Goal: Use online tool/utility

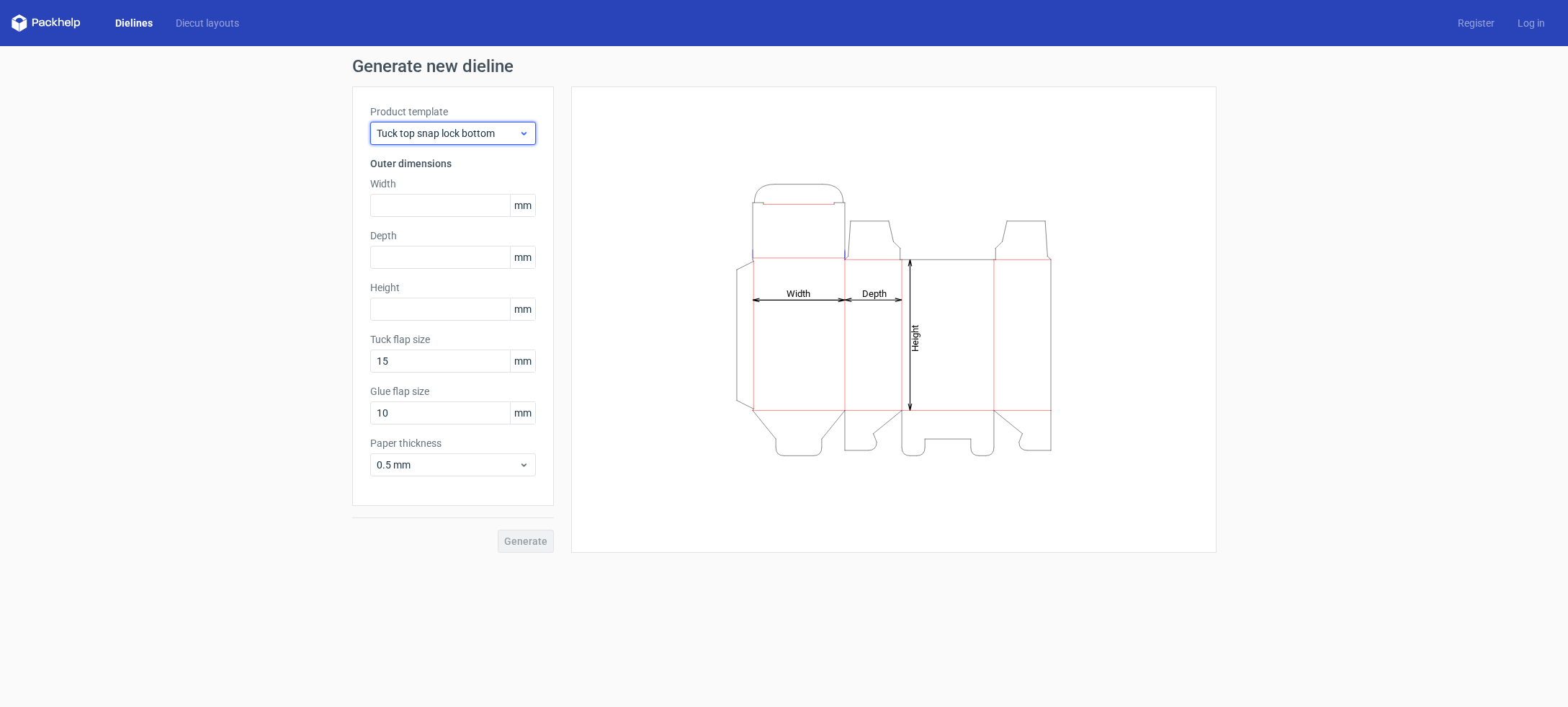
click at [486, 134] on span "Tuck top snap lock bottom" at bounding box center [448, 133] width 142 height 15
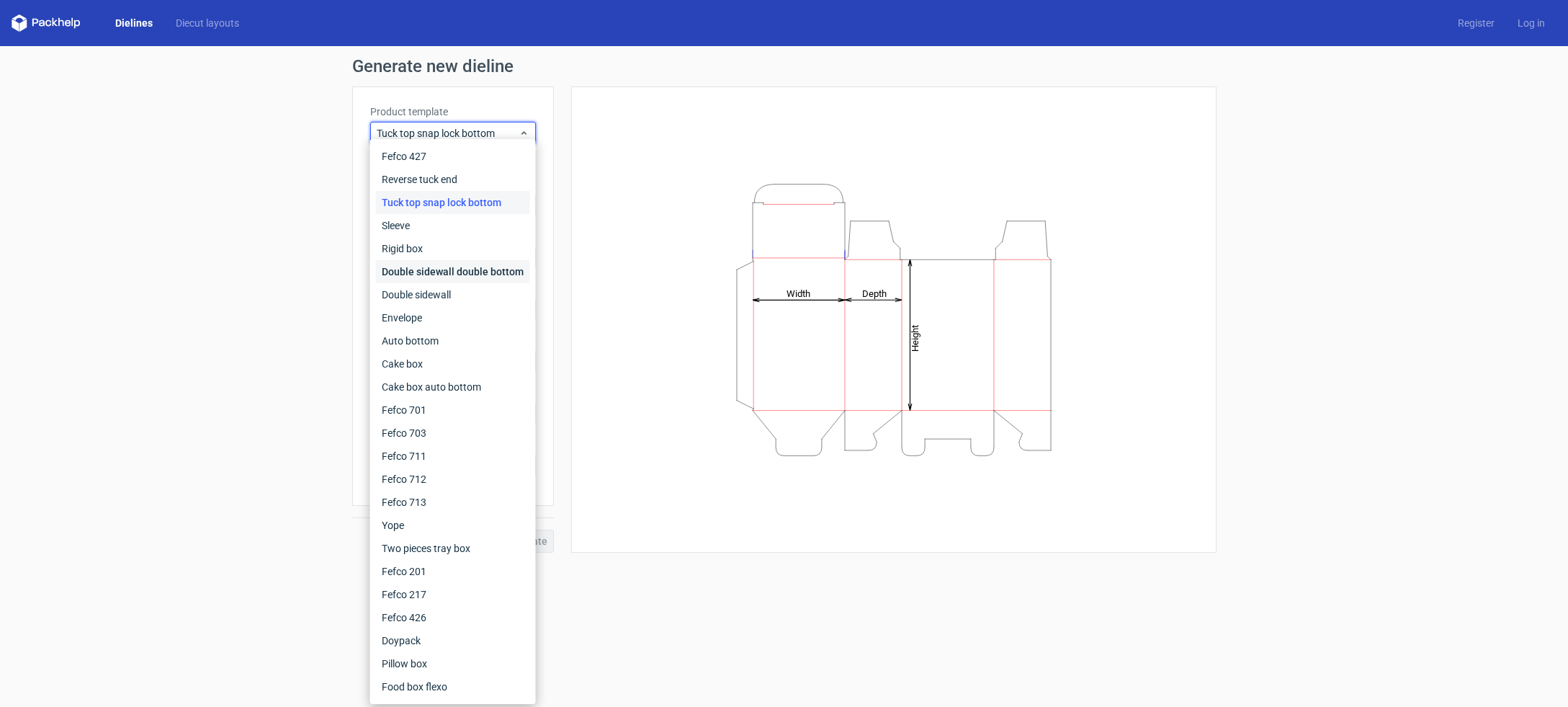
click at [435, 272] on div "Double sidewall double bottom" at bounding box center [453, 271] width 154 height 23
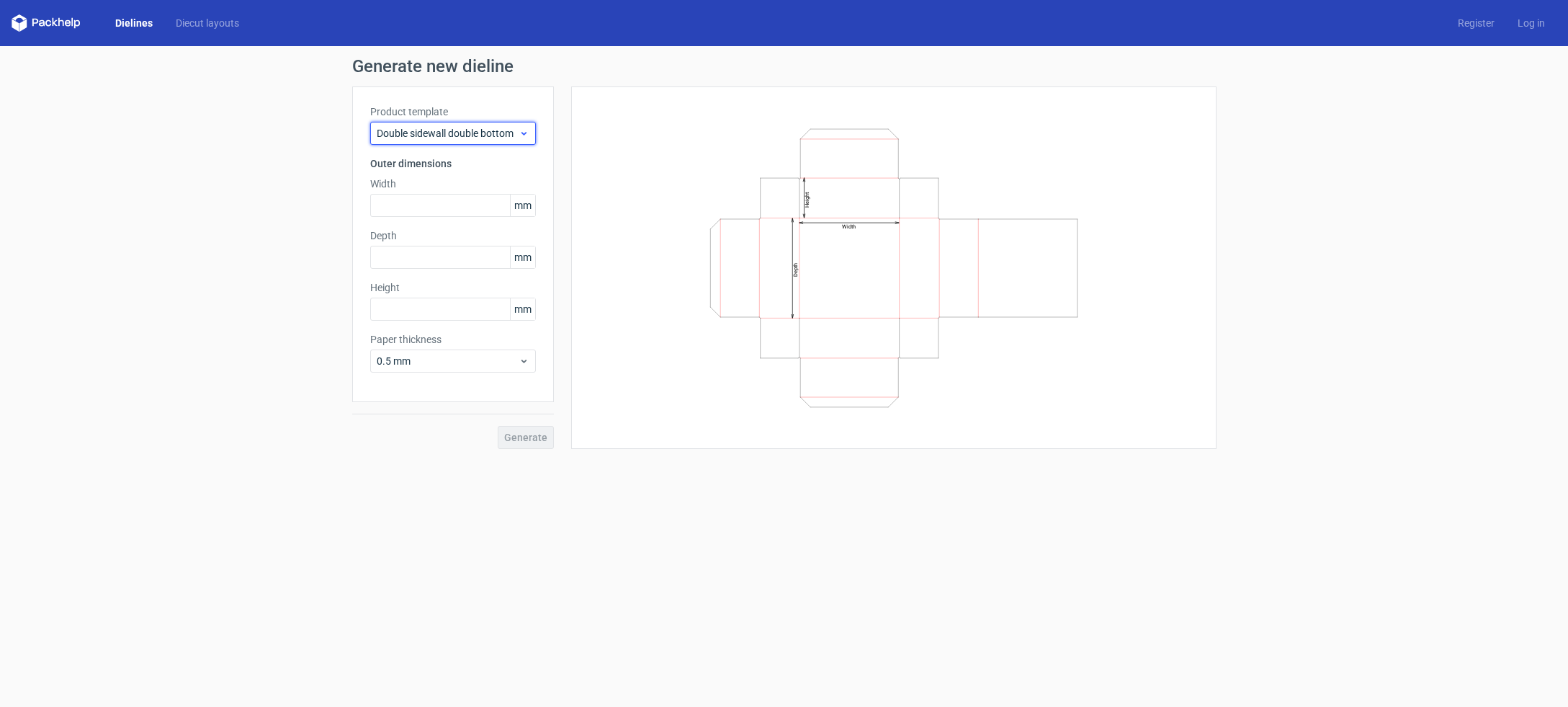
click at [501, 130] on span "Double sidewall double bottom" at bounding box center [448, 133] width 142 height 15
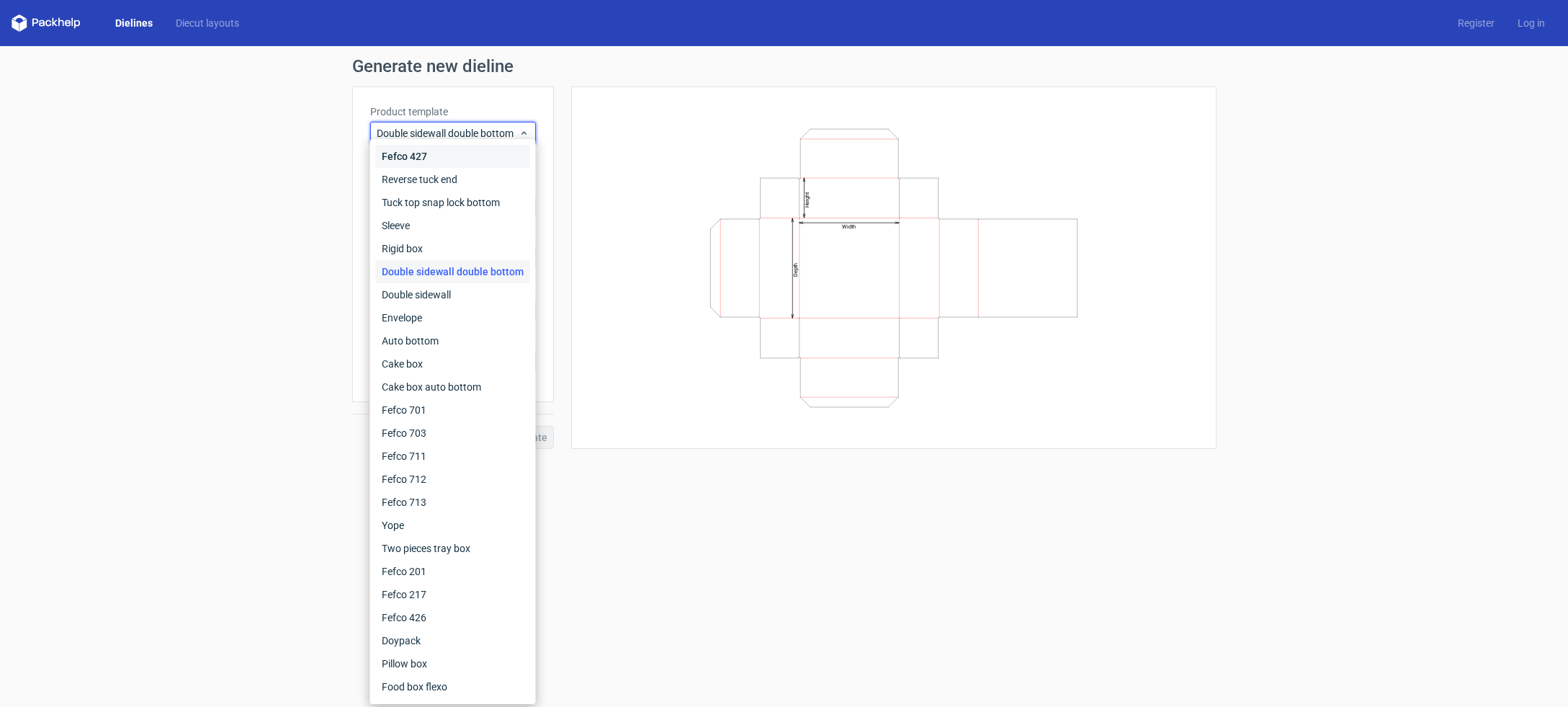
click at [464, 151] on div "Fefco 427" at bounding box center [453, 156] width 154 height 23
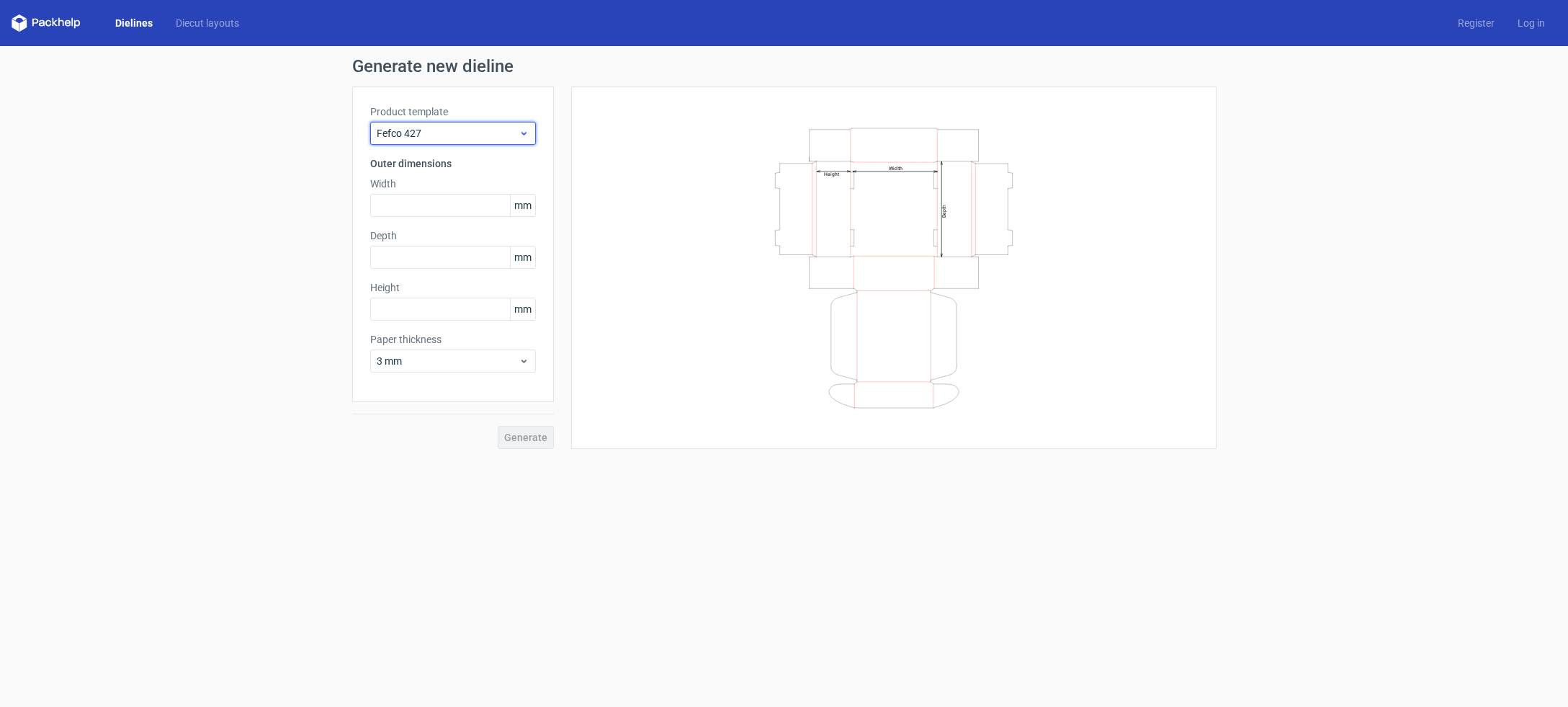
click at [503, 131] on span "Fefco 427" at bounding box center [448, 133] width 142 height 15
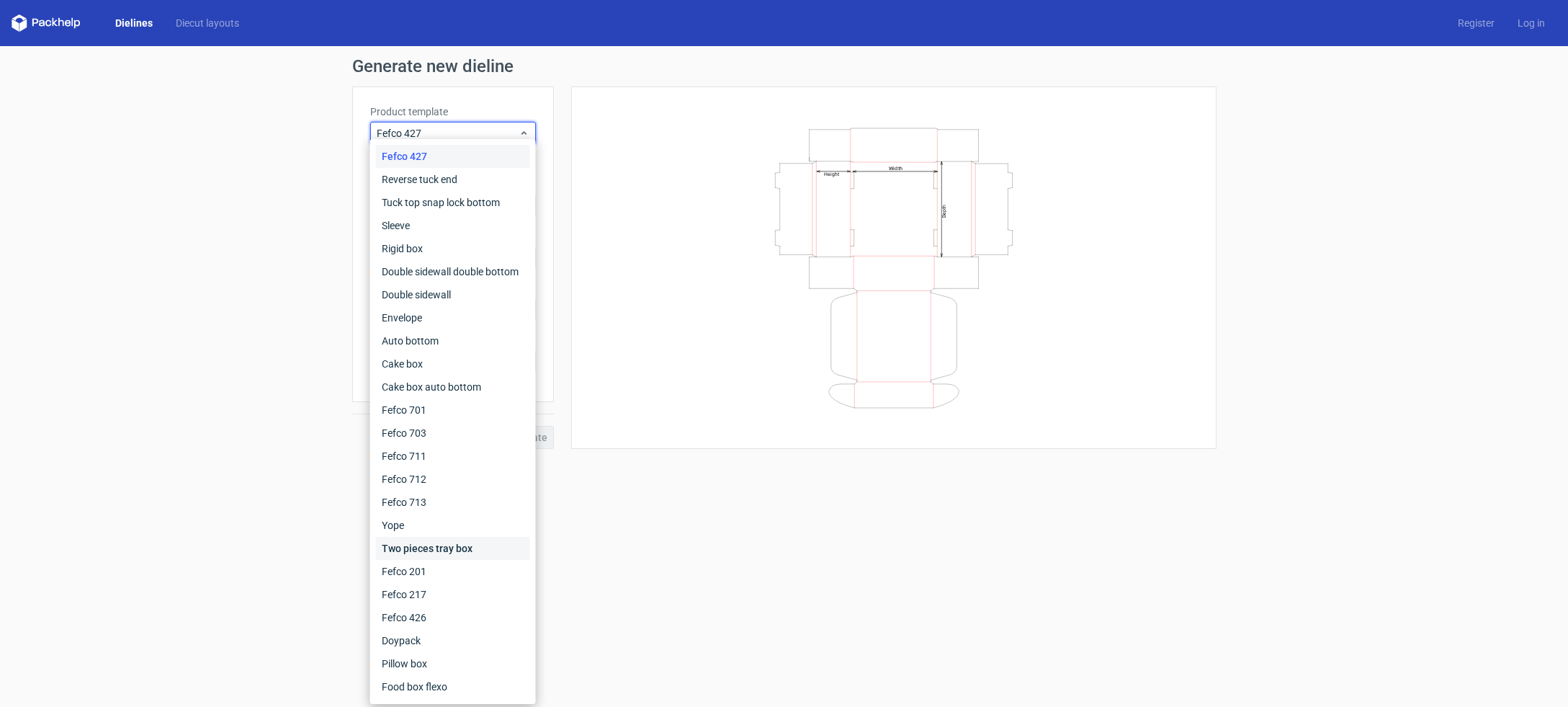
click at [456, 543] on div "Two pieces tray box" at bounding box center [453, 547] width 154 height 23
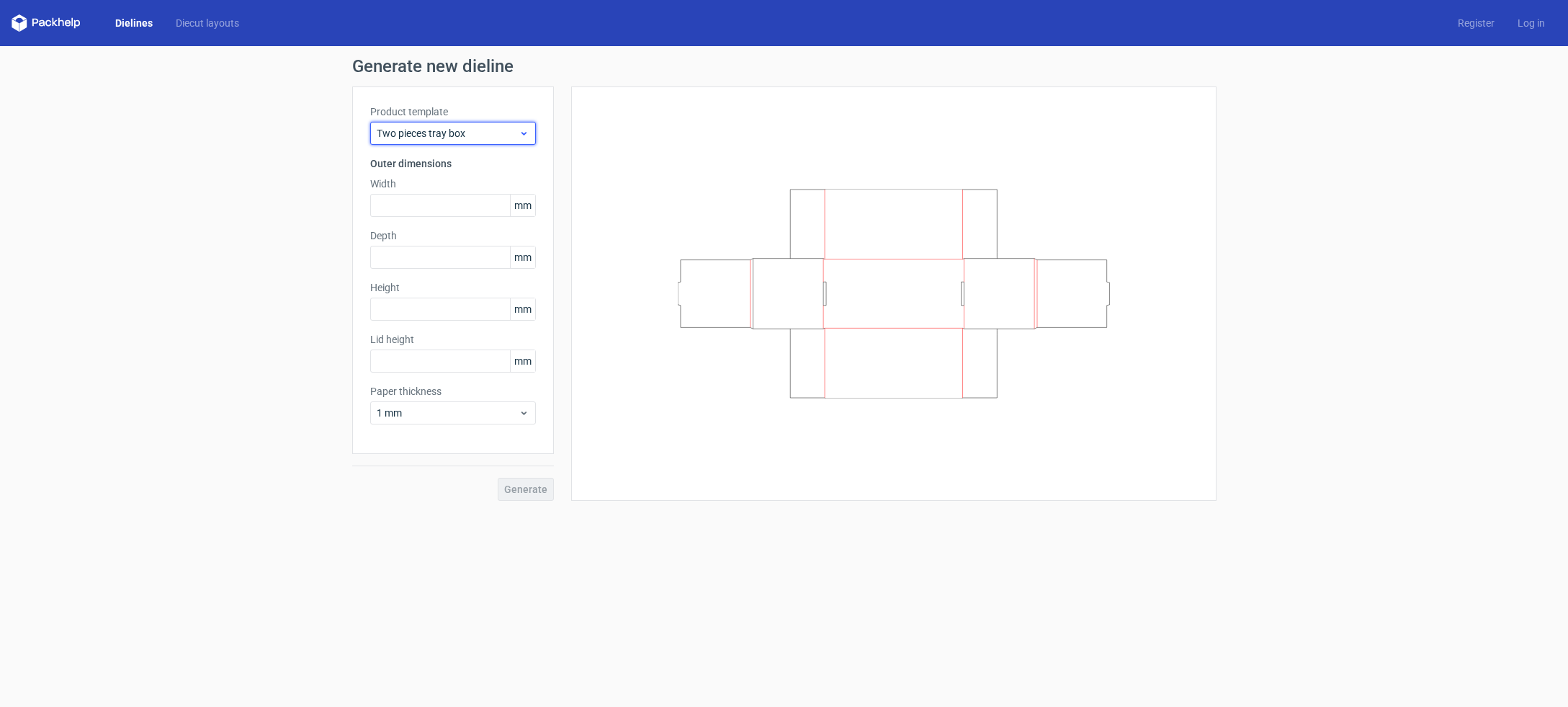
click at [485, 130] on span "Two pieces tray box" at bounding box center [448, 133] width 142 height 15
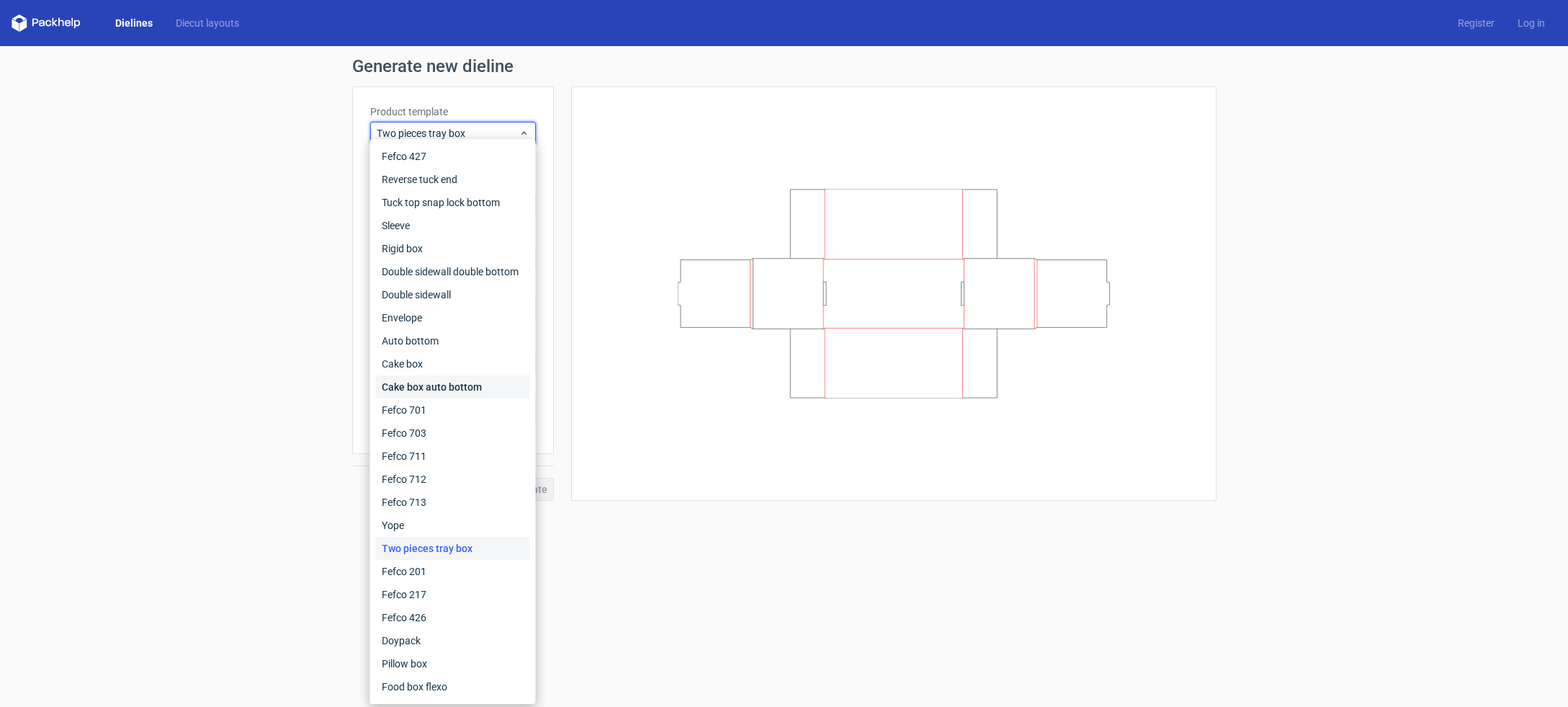
click at [435, 379] on div "Cake box auto bottom" at bounding box center [453, 386] width 154 height 23
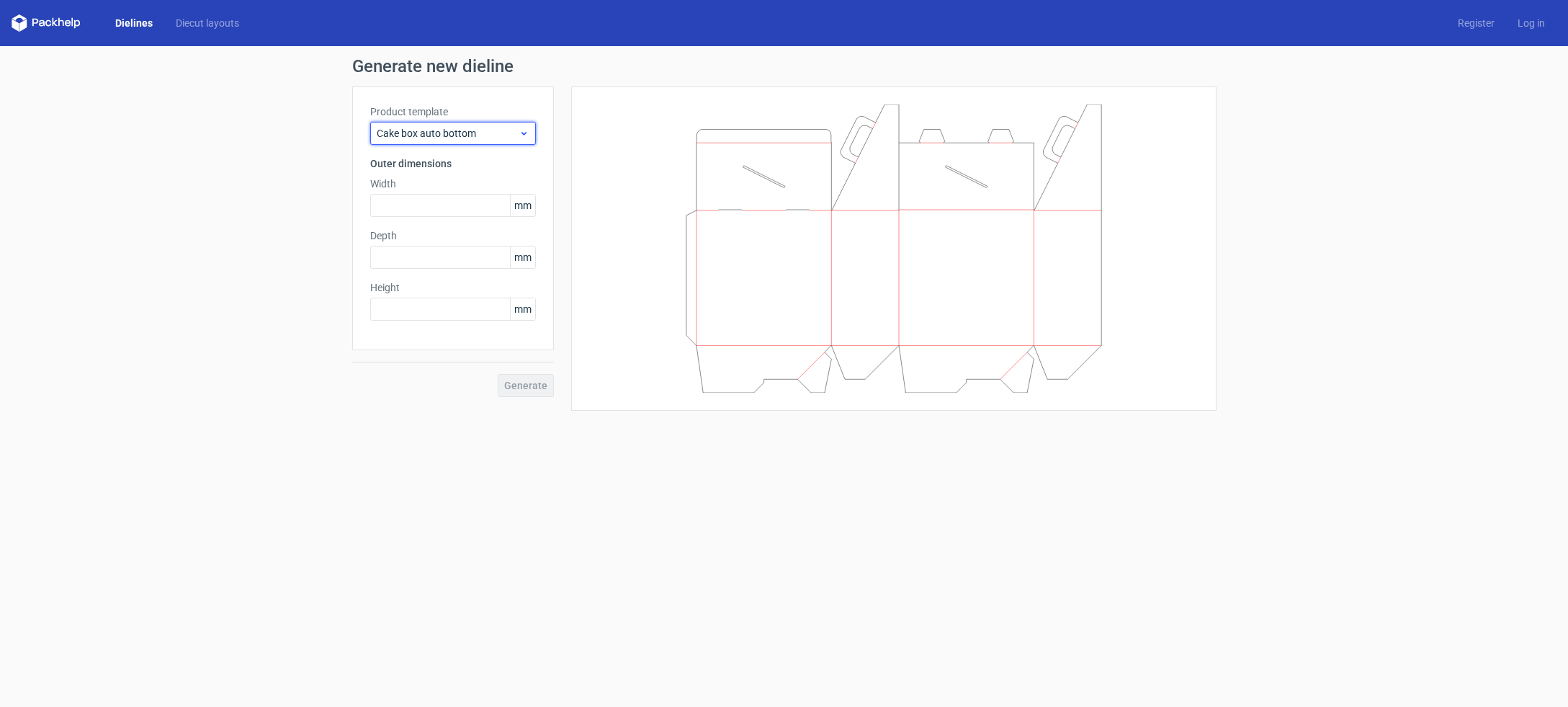
click at [491, 137] on span "Cake box auto bottom" at bounding box center [448, 133] width 142 height 15
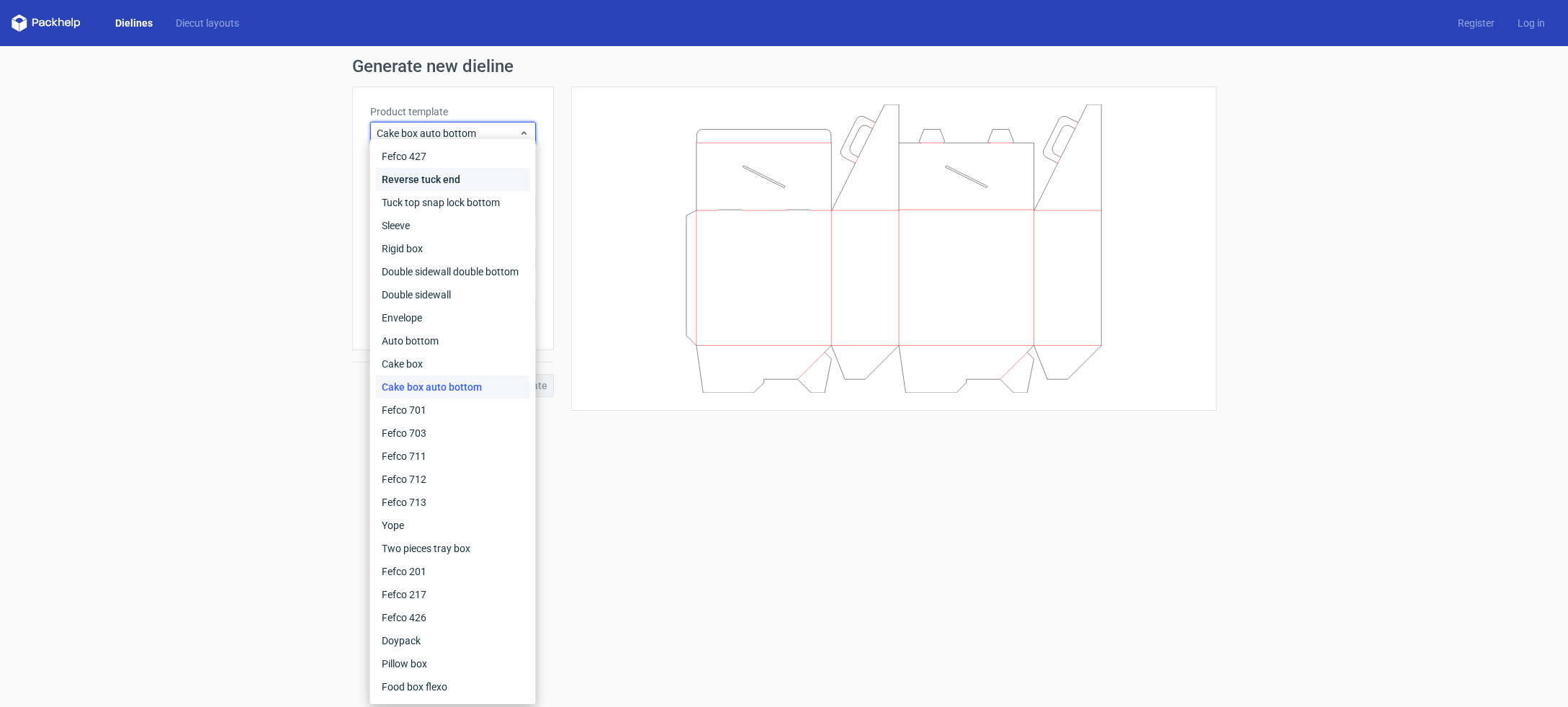
click at [440, 177] on div "Reverse tuck end" at bounding box center [453, 179] width 154 height 23
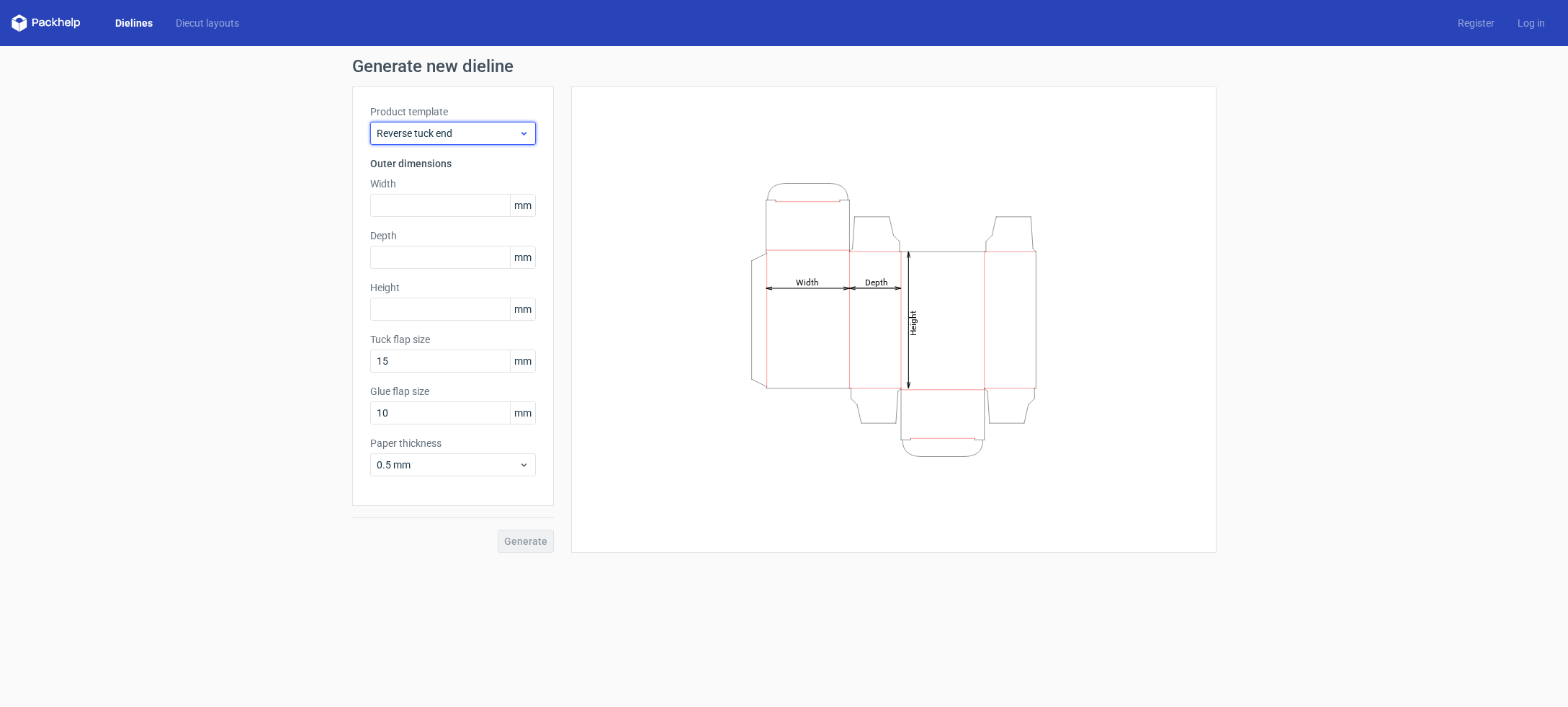
click at [525, 137] on icon at bounding box center [523, 133] width 11 height 12
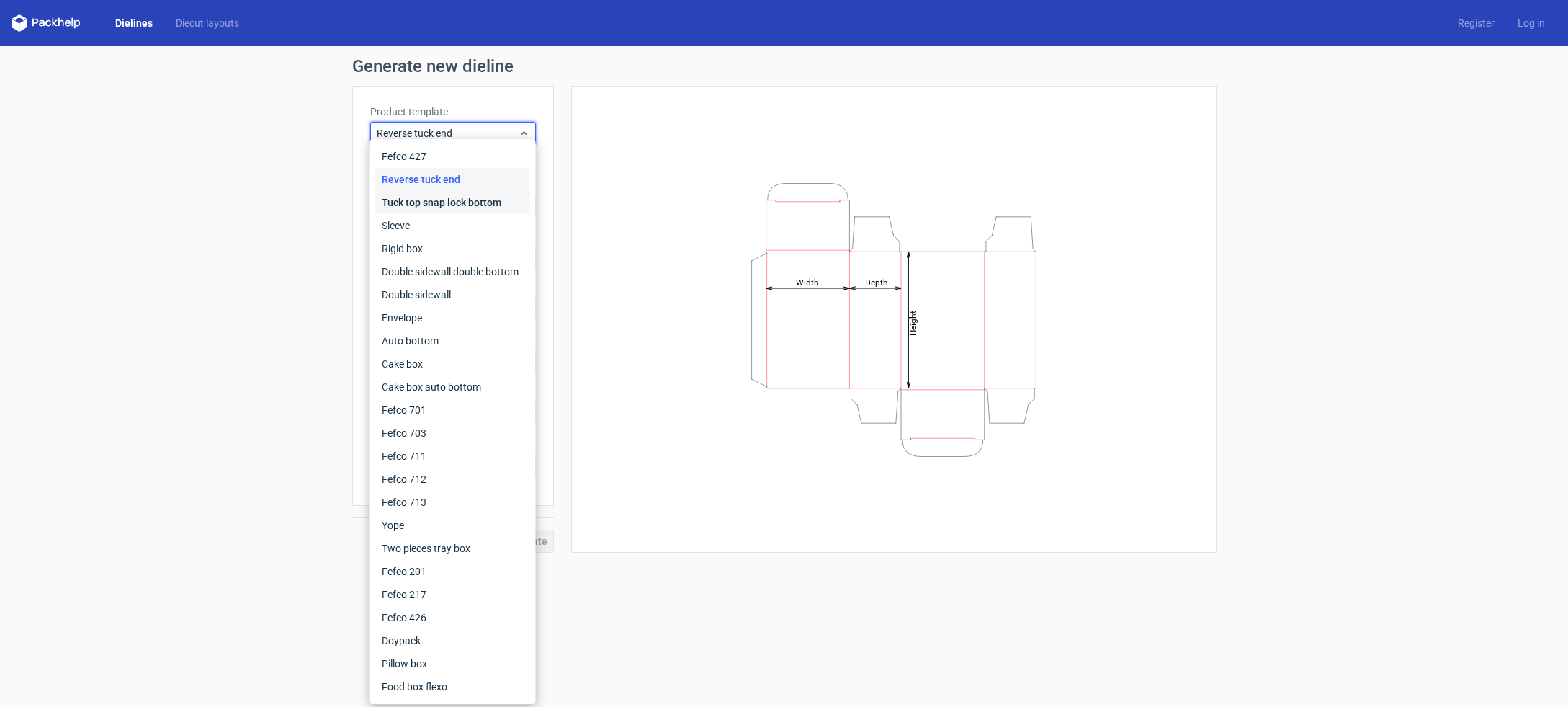
click at [495, 202] on div "Tuck top snap lock bottom" at bounding box center [453, 201] width 154 height 23
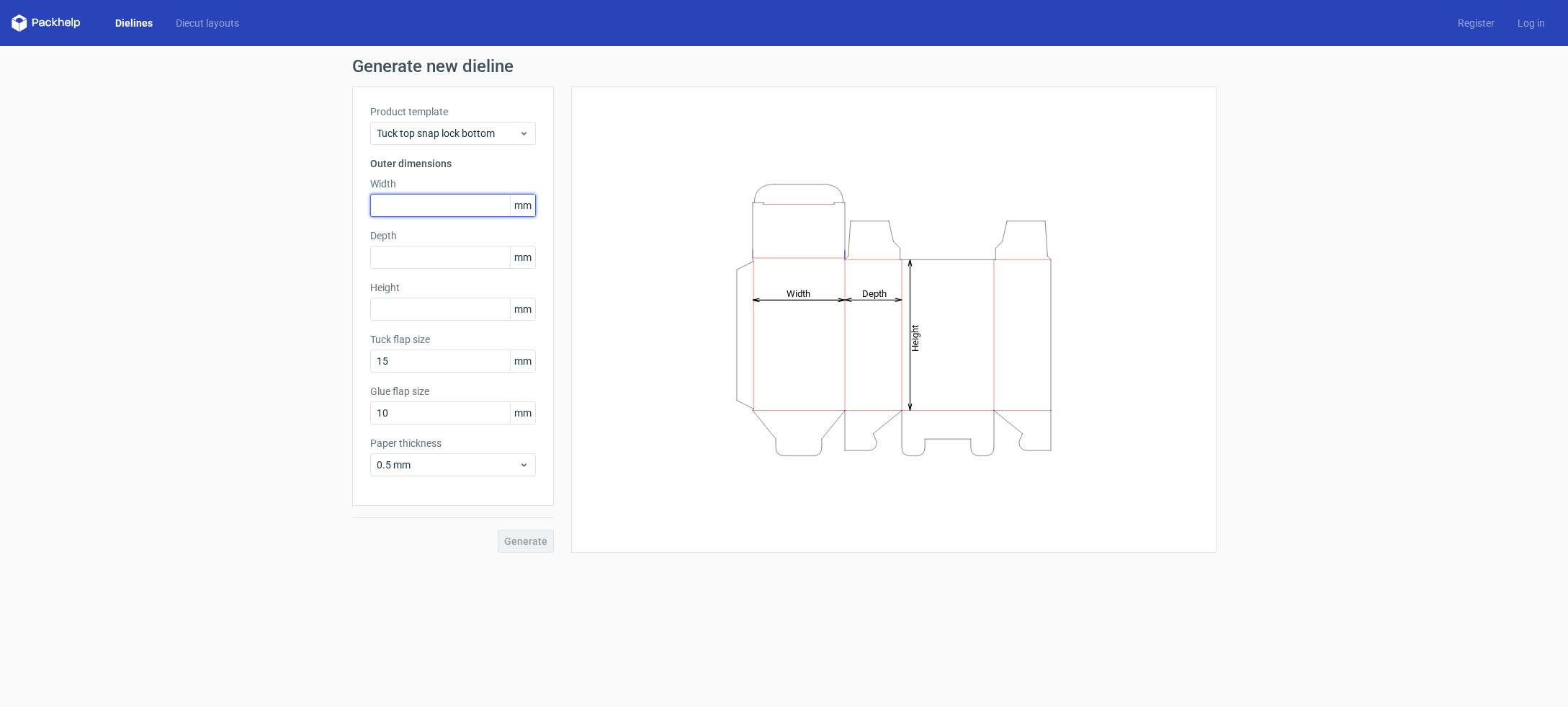
click at [428, 200] on input "text" at bounding box center [453, 204] width 166 height 23
type input "92"
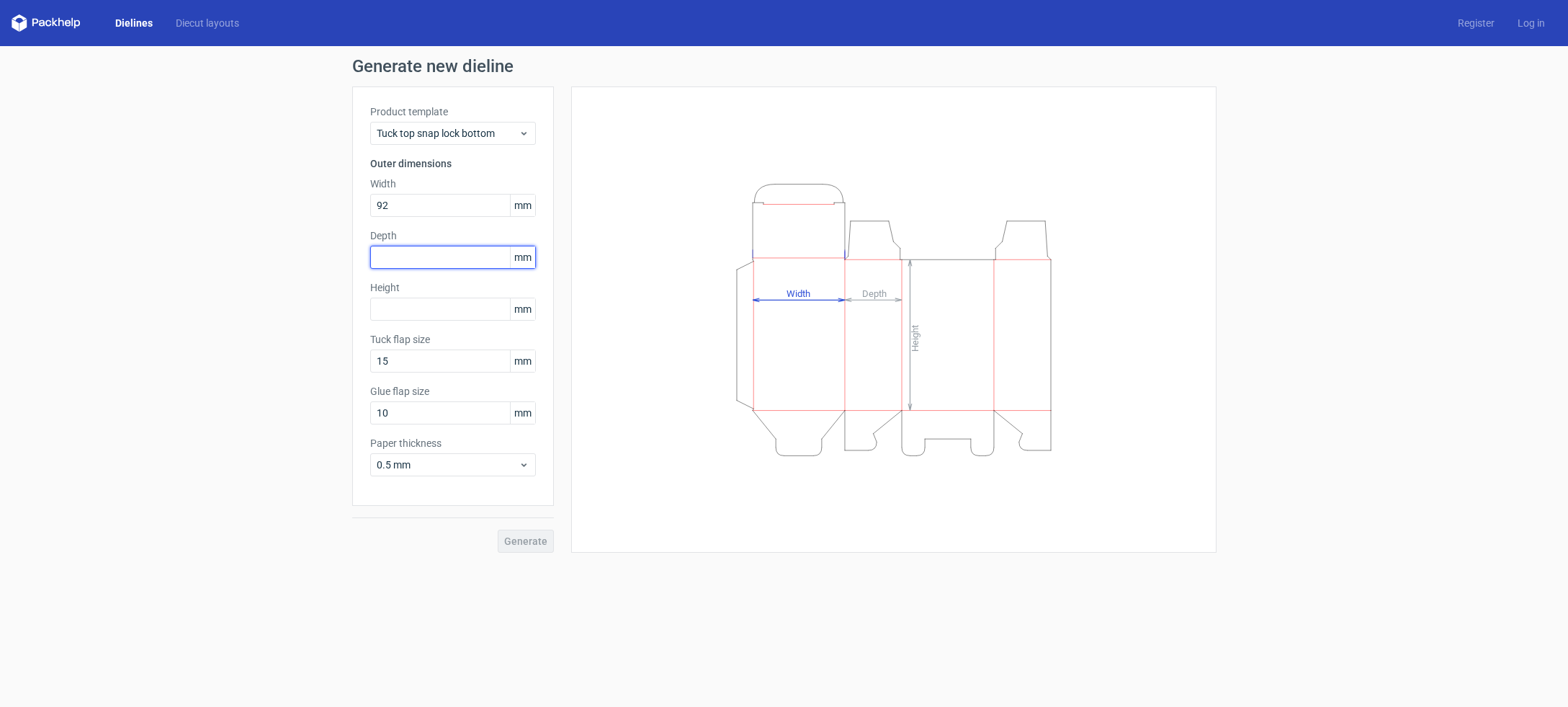
click at [403, 257] on input "text" at bounding box center [453, 257] width 166 height 23
type input "72"
click at [427, 309] on input "text" at bounding box center [453, 308] width 166 height 23
type input "130"
click at [438, 358] on input "15" at bounding box center [453, 360] width 166 height 23
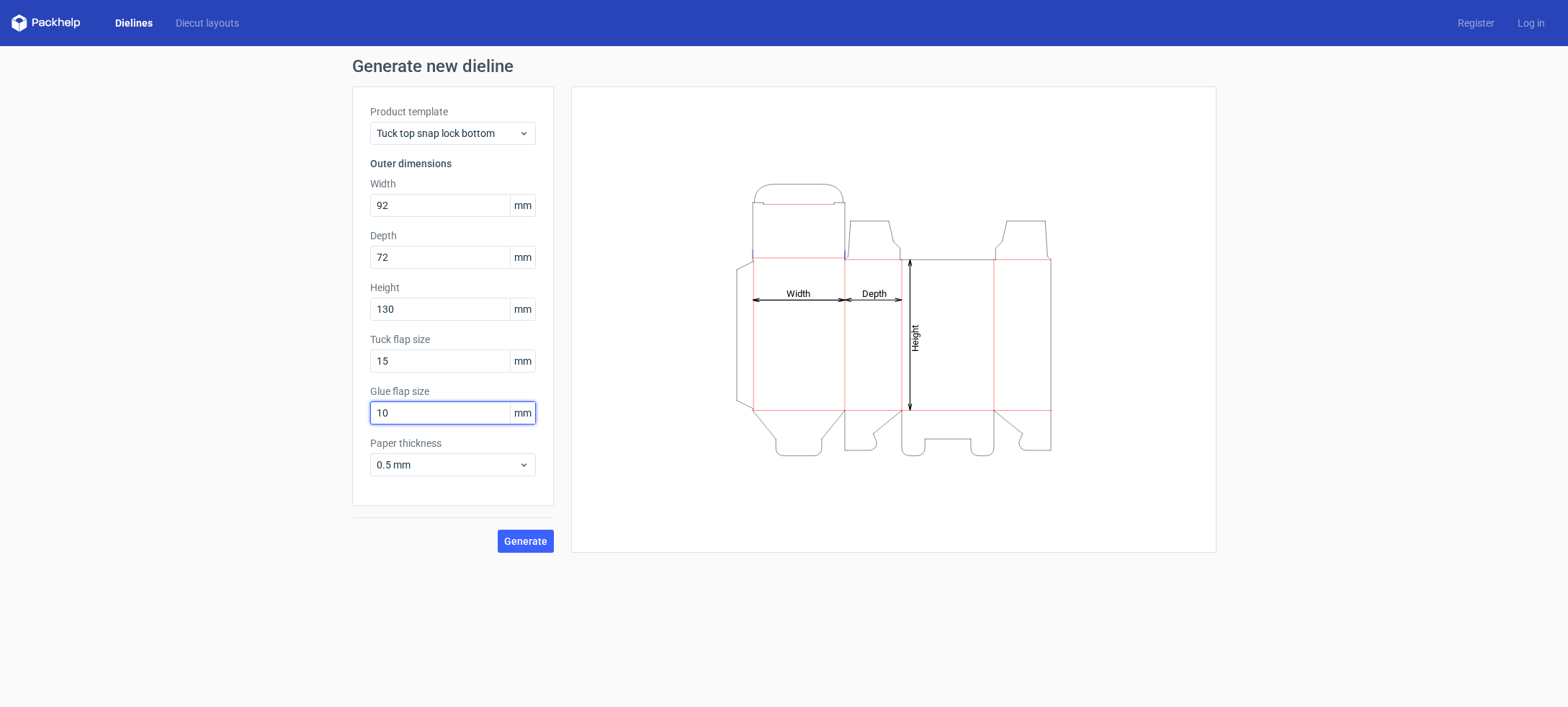
click at [431, 420] on input "10" at bounding box center [453, 412] width 166 height 23
click at [525, 537] on span "Generate" at bounding box center [526, 541] width 43 height 10
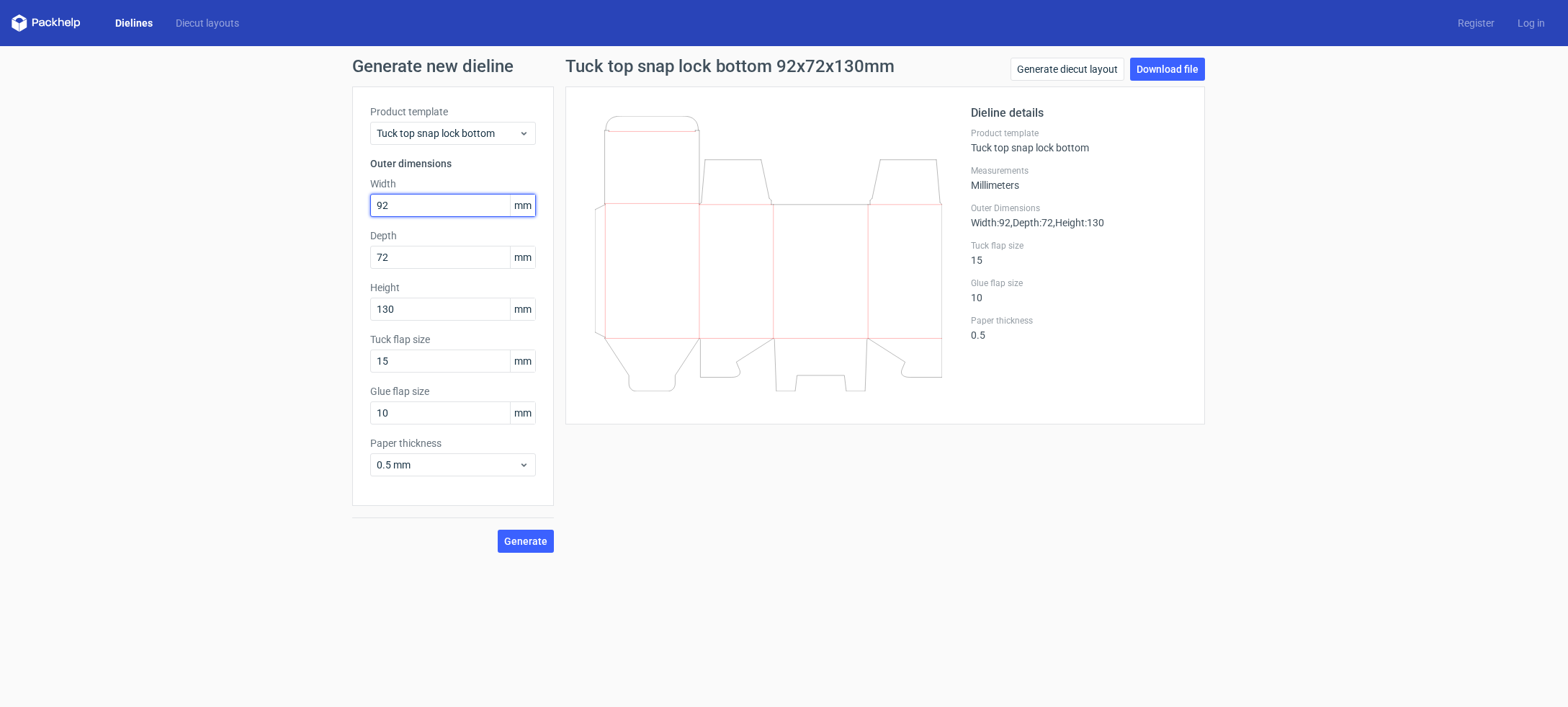
click at [355, 203] on div "Product template Tuck top snap lock bottom Outer dimensions Width 92 mm Depth 7…" at bounding box center [453, 296] width 201 height 420
type input "85"
type input "65"
type input "115"
drag, startPoint x: 528, startPoint y: 546, endPoint x: 554, endPoint y: 542, distance: 26.3
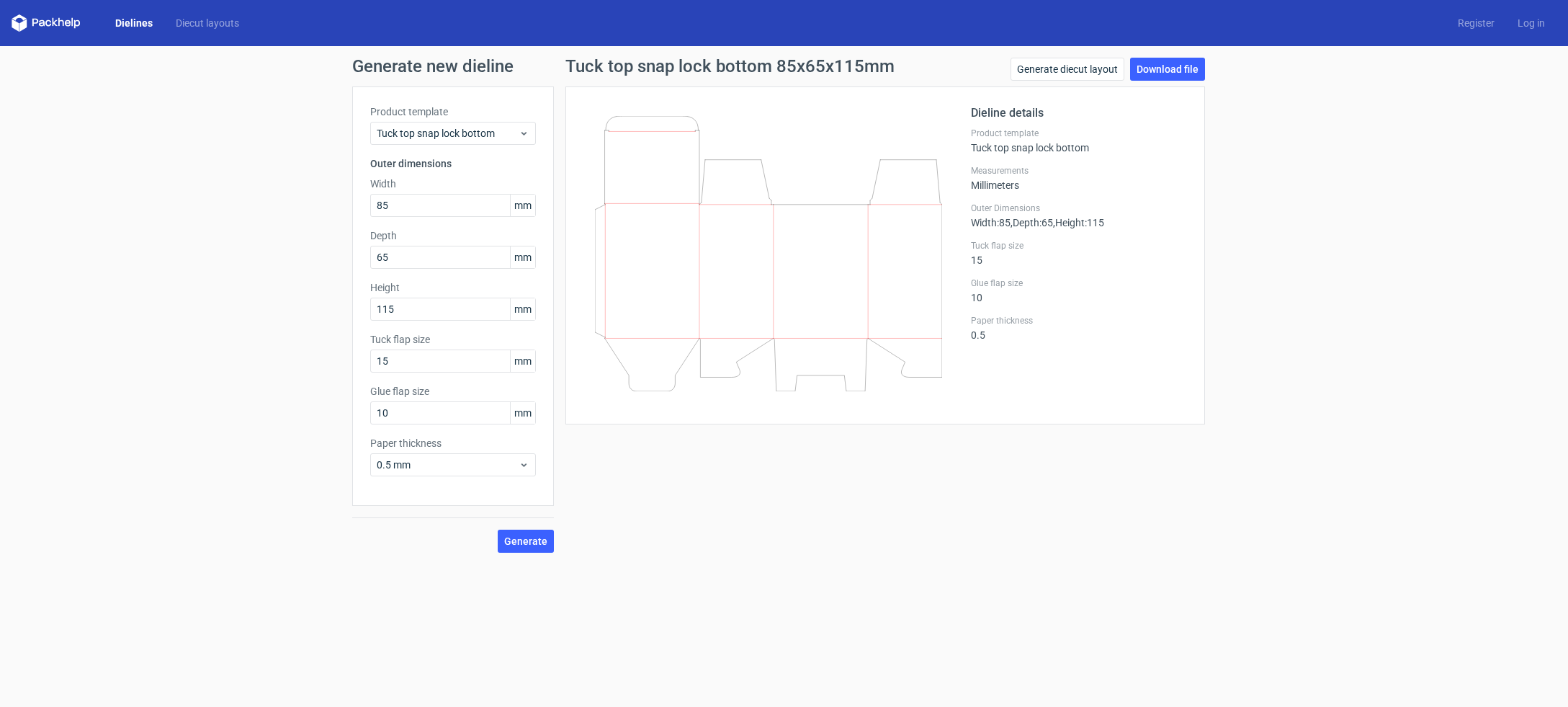
click at [528, 546] on span "Generate" at bounding box center [526, 541] width 43 height 10
